Goal: Information Seeking & Learning: Learn about a topic

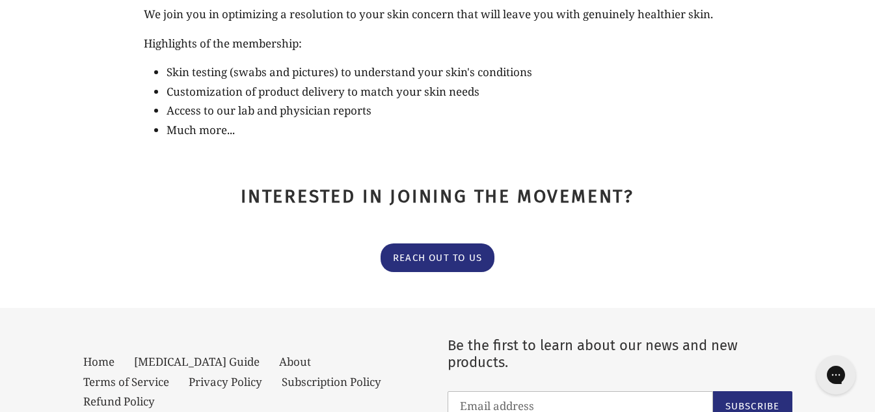
scroll to position [304, 0]
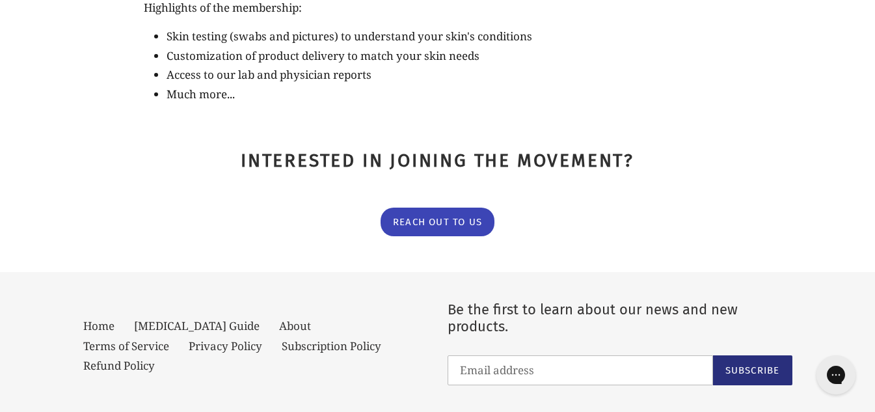
click at [437, 227] on link "Reach Out To Us" at bounding box center [438, 222] width 114 height 29
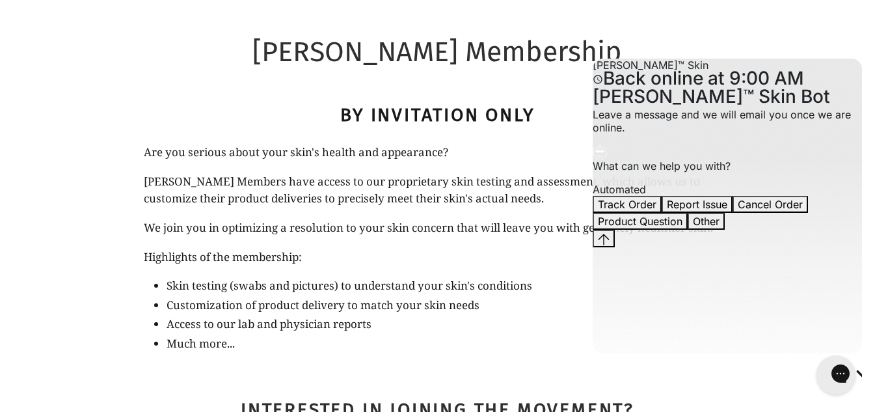
scroll to position [0, 0]
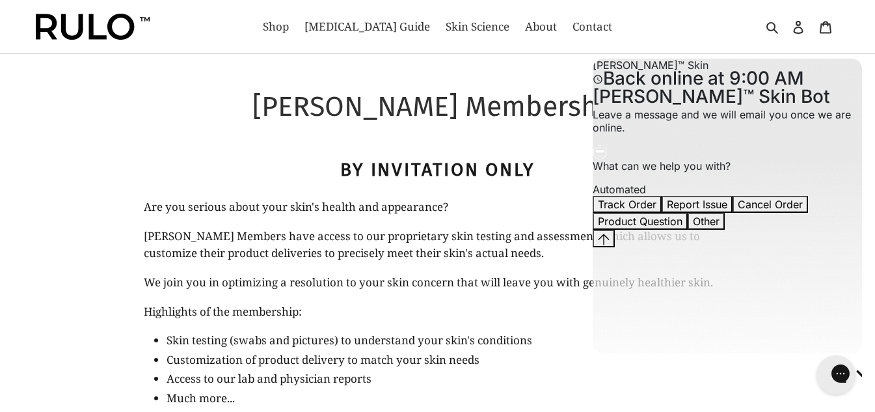
click at [195, 178] on h2 "By Invitation Only" at bounding box center [437, 170] width 587 height 22
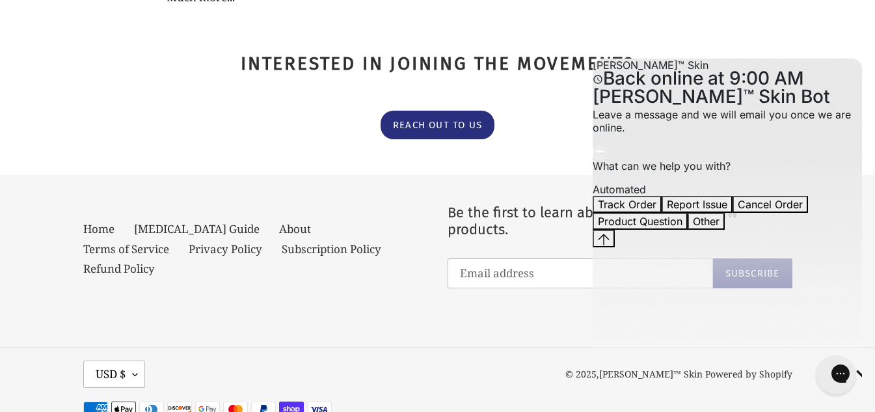
scroll to position [477, 0]
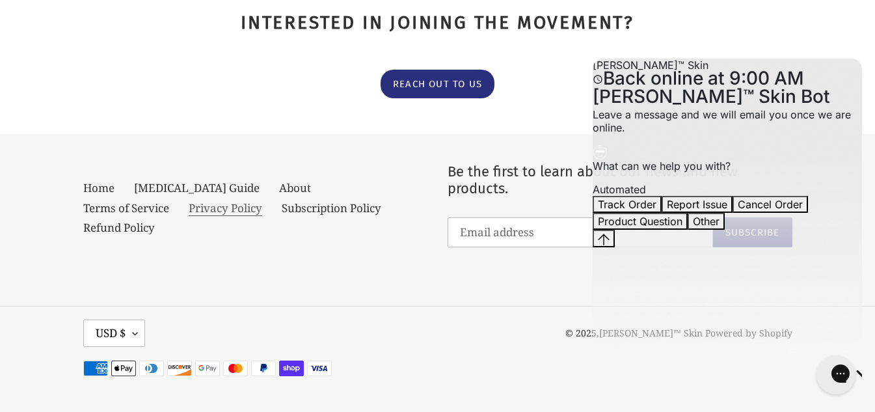
click at [189, 203] on link "Privacy Policy" at bounding box center [226, 208] width 74 height 16
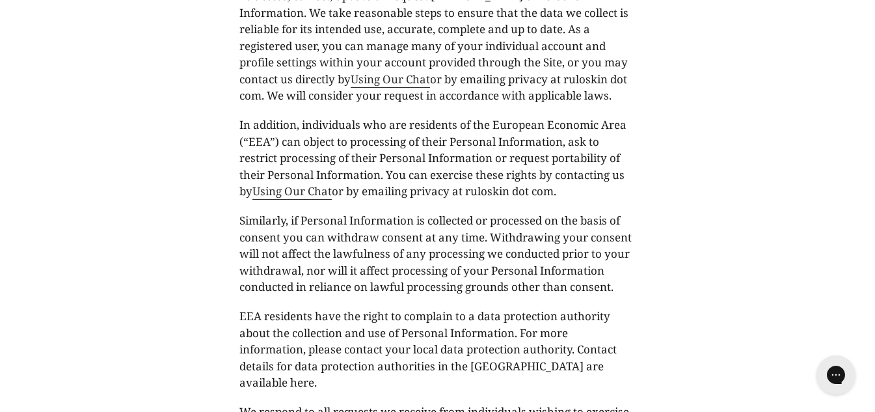
scroll to position [3339, 0]
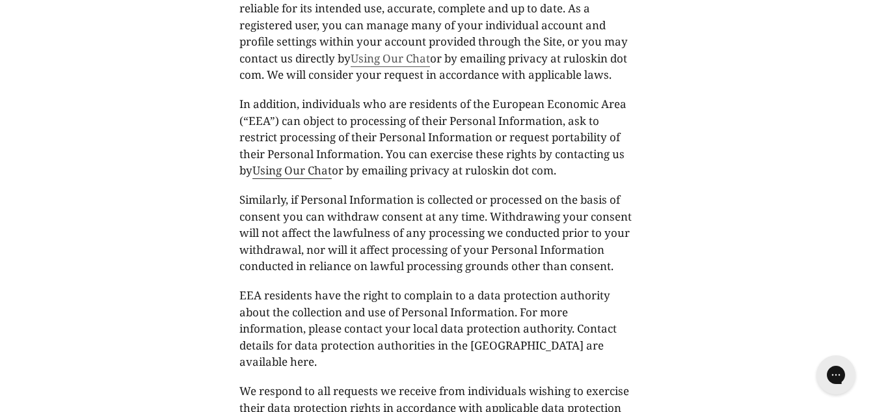
click at [405, 67] on link "Using Our Chat" at bounding box center [390, 59] width 79 height 16
